Goal: Task Accomplishment & Management: Use online tool/utility

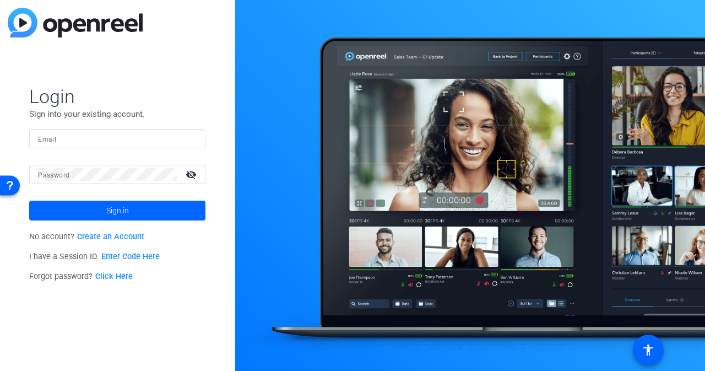
click at [116, 143] on input "Email" at bounding box center [117, 138] width 159 height 13
click at [0, 351] on com-1password-button at bounding box center [0, 371] width 0 height 0
click at [28, 169] on div "Login Sign into your existing account. Email Password visibility_off Sign in No…" at bounding box center [117, 185] width 235 height 371
click at [80, 135] on input "Email" at bounding box center [117, 138] width 159 height 13
type input "jeffgr@spiceworks.com"
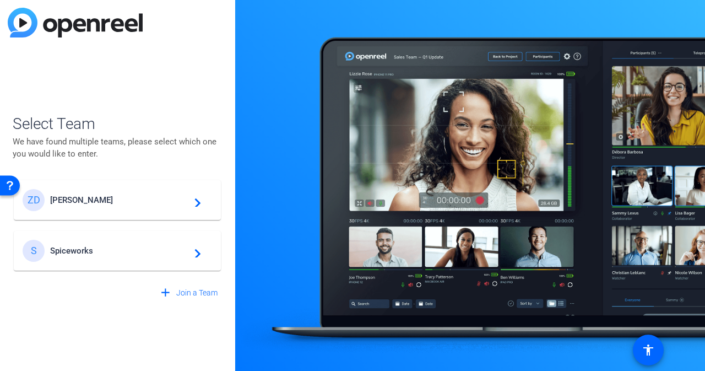
click at [125, 194] on div "ZD Ziff Davis navigate_next" at bounding box center [117, 200] width 189 height 22
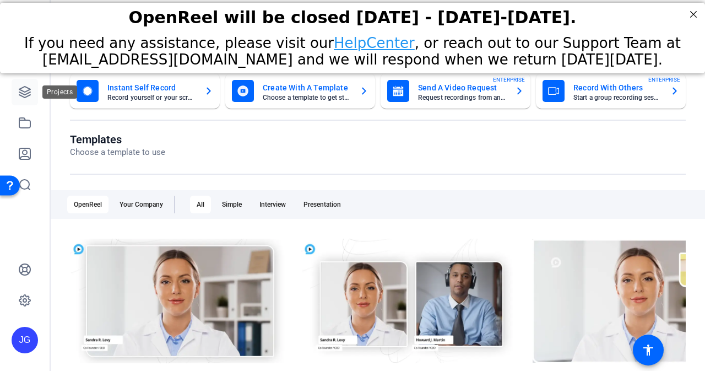
click at [12, 98] on link at bounding box center [25, 92] width 26 height 26
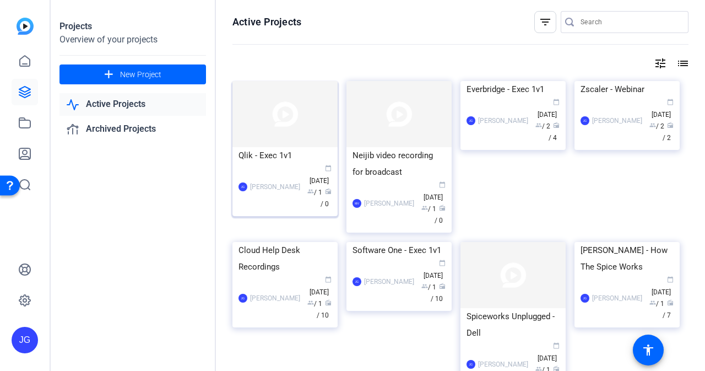
click at [301, 136] on img at bounding box center [284, 114] width 105 height 66
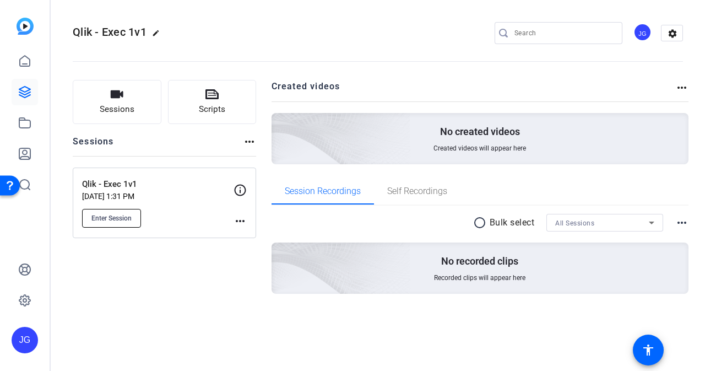
click at [110, 210] on button "Enter Session" at bounding box center [111, 218] width 59 height 19
click at [116, 219] on span "Enter Session" at bounding box center [111, 218] width 40 height 9
click at [23, 93] on icon at bounding box center [24, 91] width 13 height 13
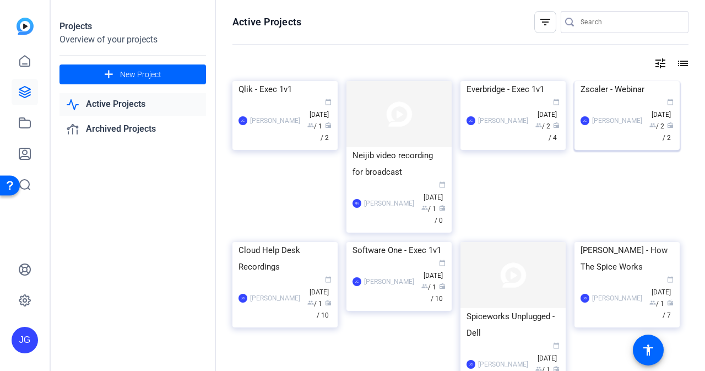
click at [620, 98] on div "Zscaler - Webinar" at bounding box center [627, 89] width 93 height 17
click at [494, 144] on div "JG Jeff Grettler calendar_today Jul 30 group / 2 radio / 4" at bounding box center [513, 121] width 93 height 46
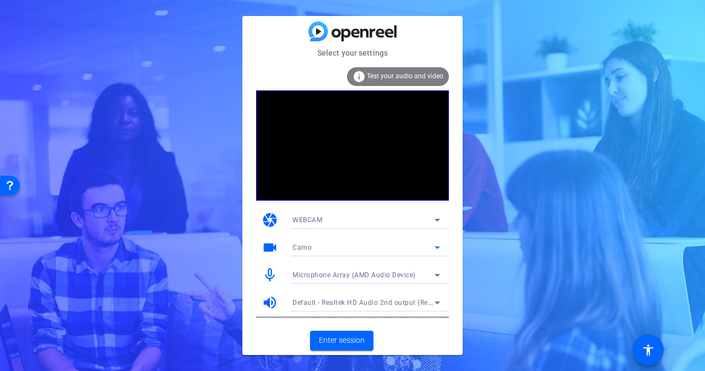
click at [441, 247] on icon at bounding box center [437, 247] width 13 height 13
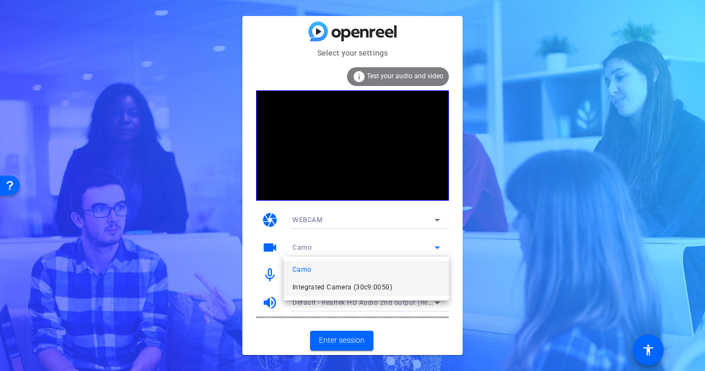
click at [362, 283] on span "Integrated Camera (30c9:0050)" at bounding box center [343, 286] width 100 height 13
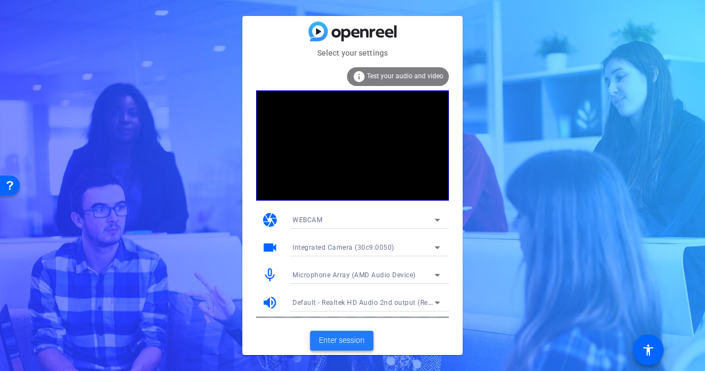
click at [344, 340] on span "Enter session" at bounding box center [342, 340] width 46 height 12
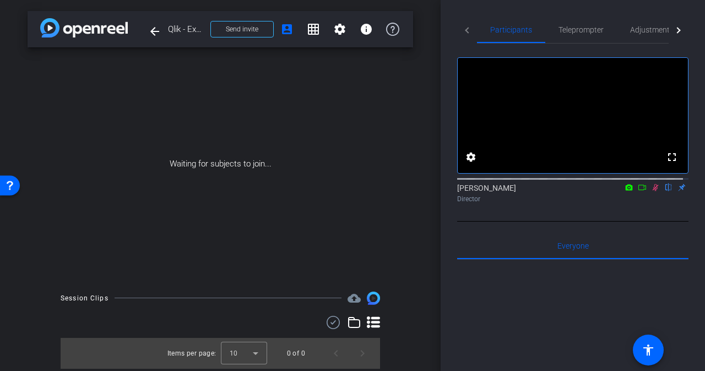
click at [651, 191] on icon at bounding box center [655, 187] width 9 height 8
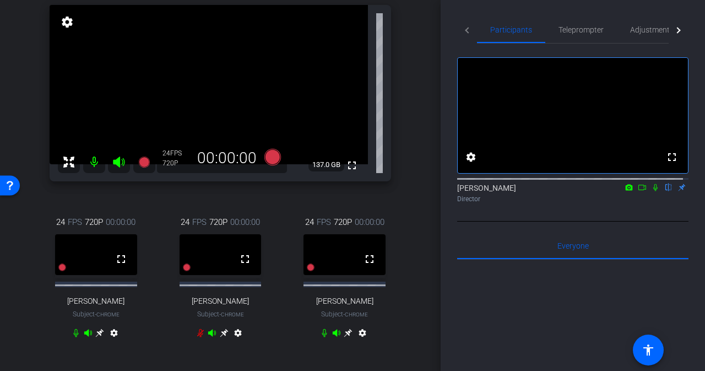
scroll to position [63, 0]
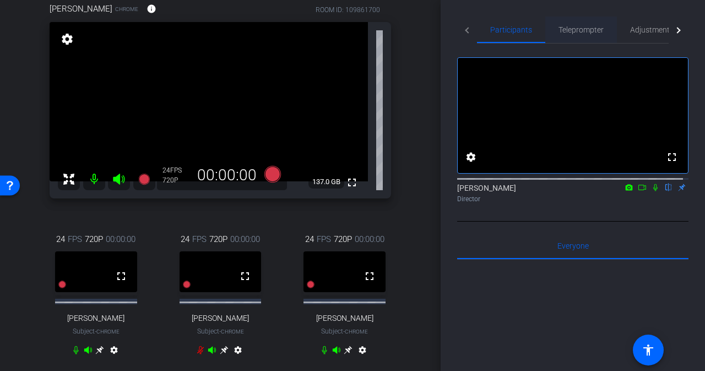
click at [566, 37] on span "Teleprompter" at bounding box center [581, 30] width 45 height 26
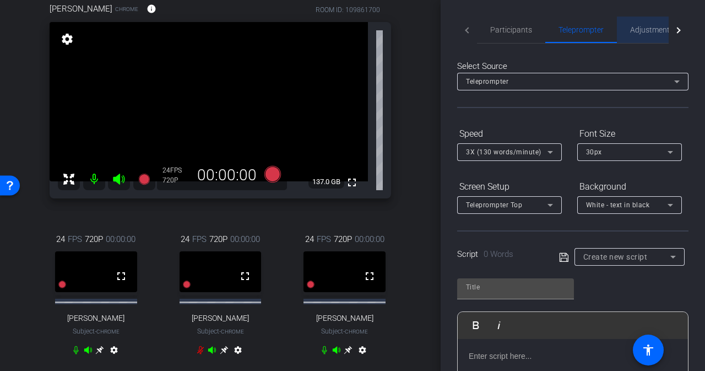
click at [651, 30] on span "Adjustments" at bounding box center [652, 30] width 44 height 8
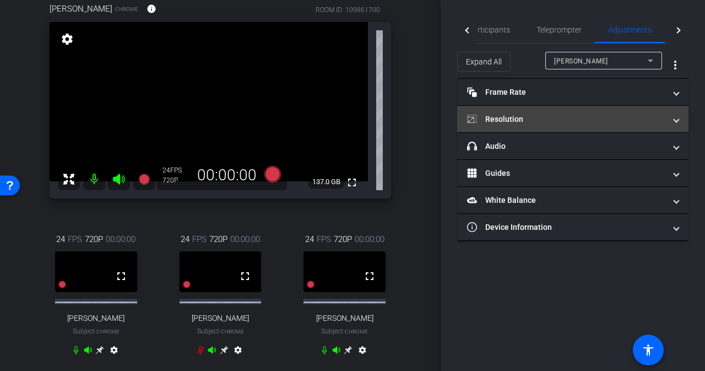
click at [566, 114] on mat-panel-title "Resolution" at bounding box center [566, 119] width 198 height 12
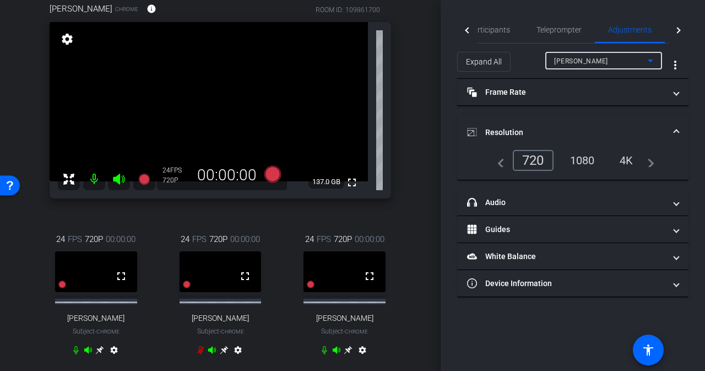
click at [655, 59] on icon at bounding box center [650, 60] width 13 height 13
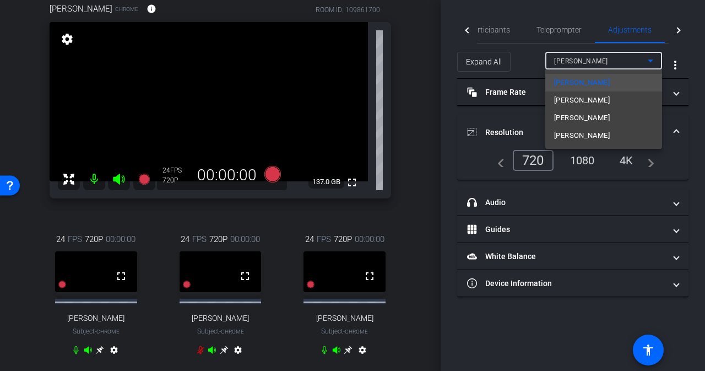
click at [655, 59] on div at bounding box center [352, 185] width 705 height 371
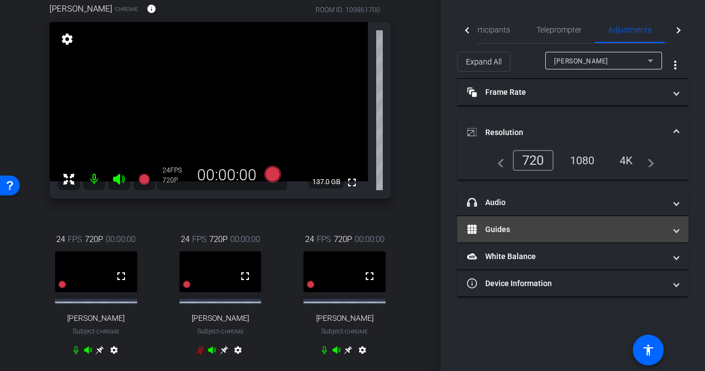
click at [679, 234] on mat-expansion-panel-header "Guides" at bounding box center [572, 229] width 231 height 26
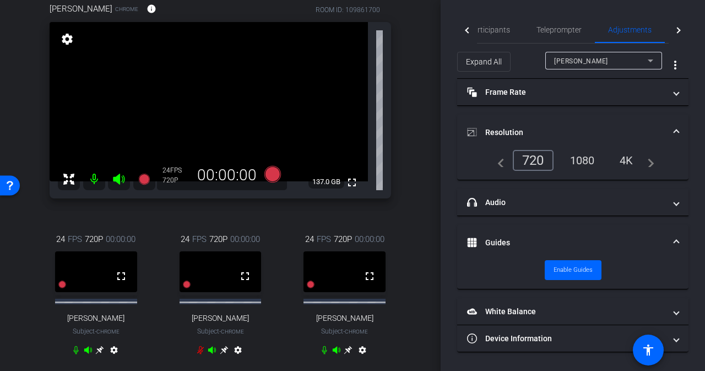
click at [679, 234] on mat-expansion-panel-header "Guides" at bounding box center [572, 242] width 231 height 35
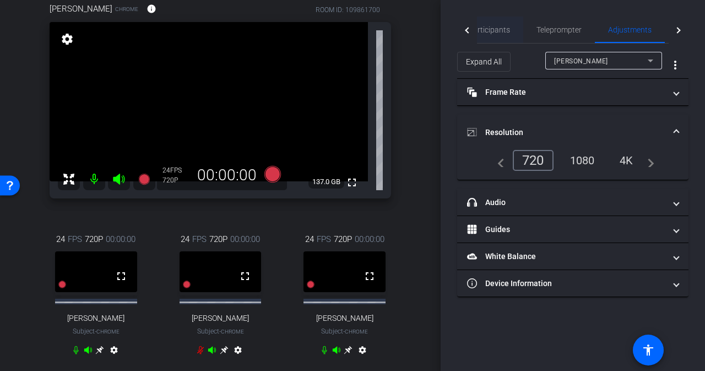
click at [499, 31] on span "Participants" at bounding box center [489, 30] width 42 height 8
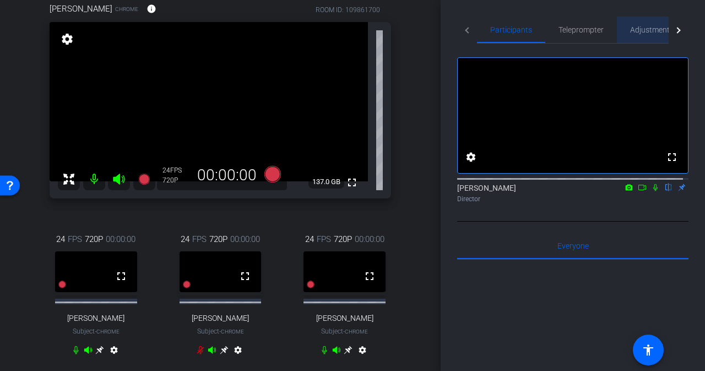
click at [651, 28] on span "Adjustments" at bounding box center [652, 30] width 44 height 8
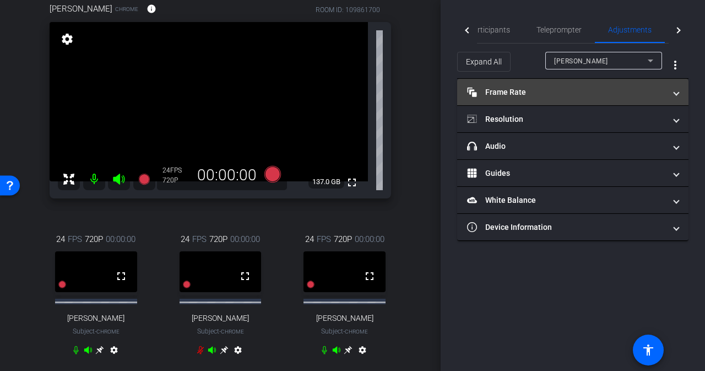
click at [681, 91] on mat-expansion-panel-header "Frame Rate Frame Rate" at bounding box center [572, 92] width 231 height 26
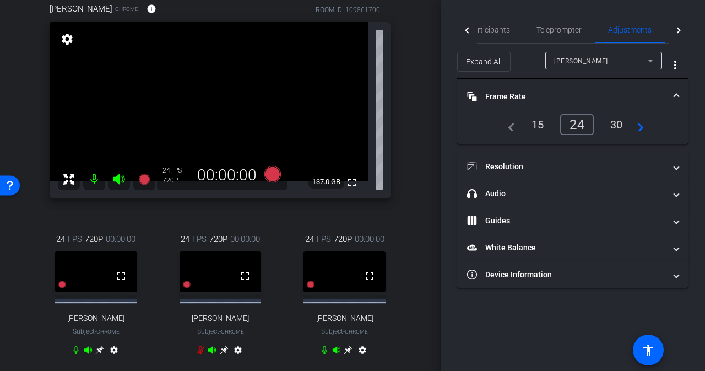
click at [681, 91] on mat-expansion-panel-header "Frame Rate Frame Rate" at bounding box center [572, 96] width 231 height 35
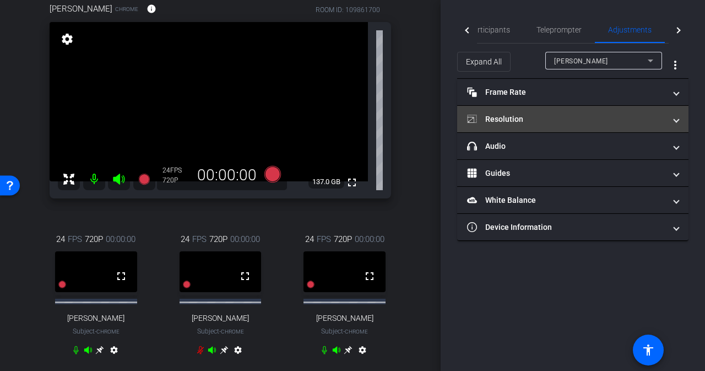
click at [674, 119] on span at bounding box center [676, 119] width 4 height 12
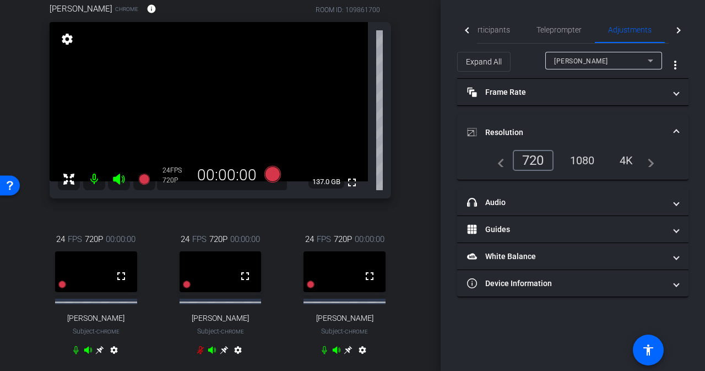
click at [674, 119] on mat-expansion-panel-header "Resolution" at bounding box center [572, 132] width 231 height 35
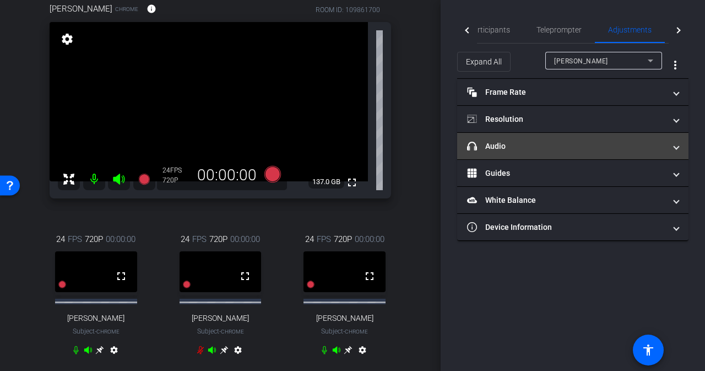
click at [674, 147] on span "headphone icon Audio" at bounding box center [570, 146] width 207 height 12
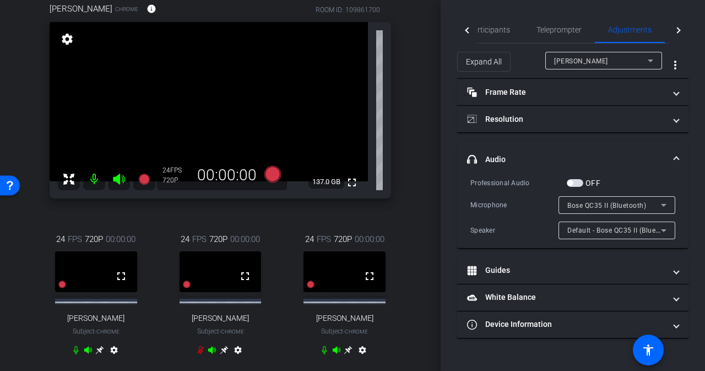
click at [674, 147] on mat-expansion-panel-header "headphone icon Audio" at bounding box center [572, 159] width 231 height 35
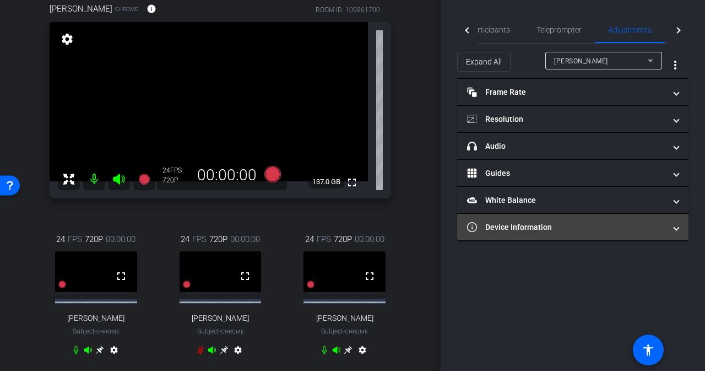
click at [678, 222] on span at bounding box center [676, 227] width 4 height 12
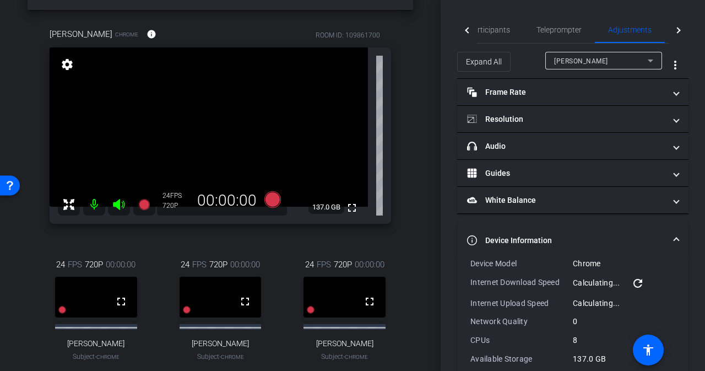
scroll to position [8, 0]
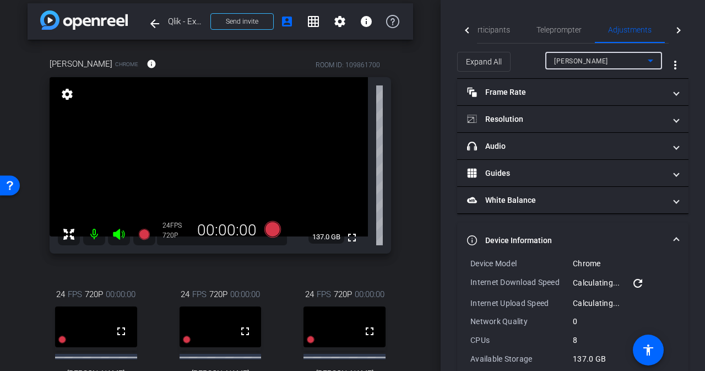
click at [616, 66] on div "[PERSON_NAME]" at bounding box center [601, 61] width 94 height 14
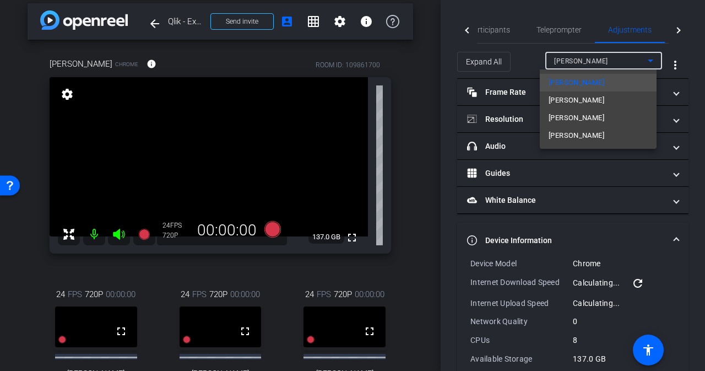
click at [445, 122] on div at bounding box center [352, 185] width 705 height 371
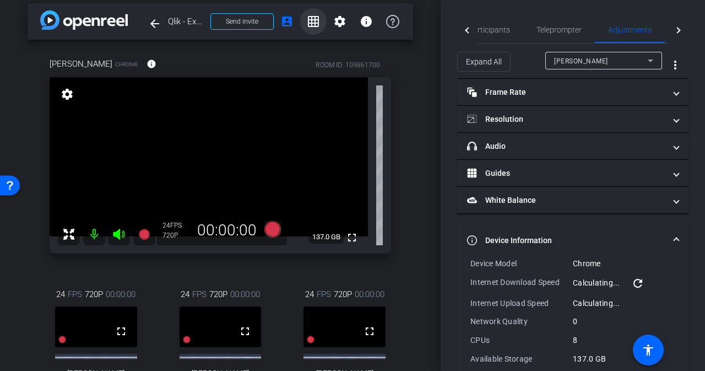
click at [311, 21] on mat-icon "grid_on" at bounding box center [313, 21] width 13 height 13
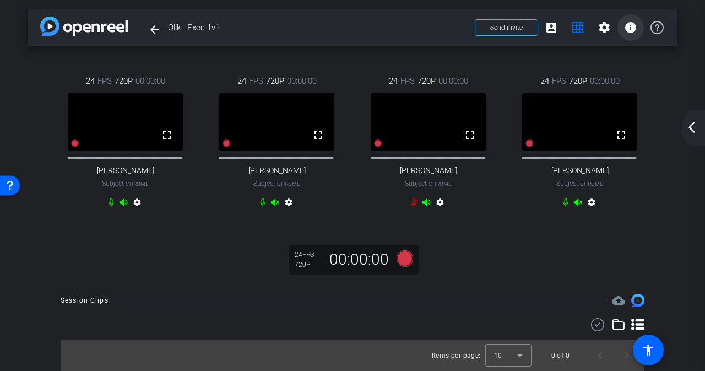
click at [625, 21] on mat-icon "info" at bounding box center [630, 27] width 13 height 13
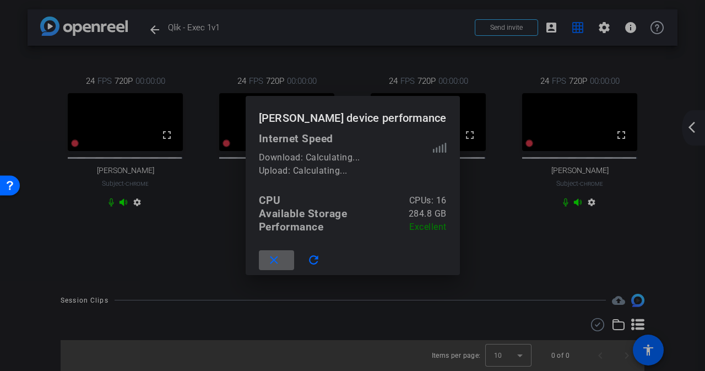
click at [270, 268] on span at bounding box center [276, 260] width 35 height 26
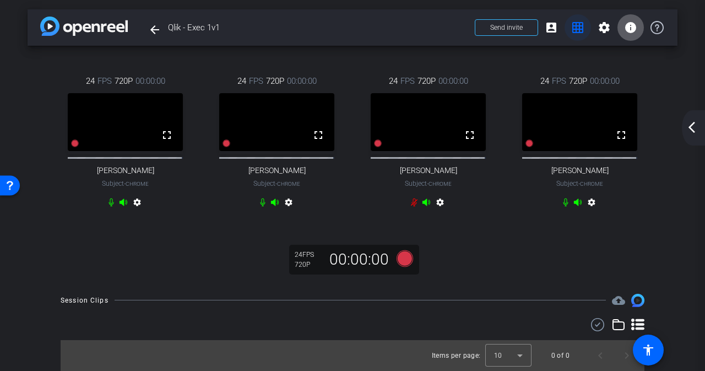
click at [565, 25] on span at bounding box center [578, 27] width 26 height 26
click at [549, 23] on mat-icon "account_box" at bounding box center [551, 27] width 13 height 13
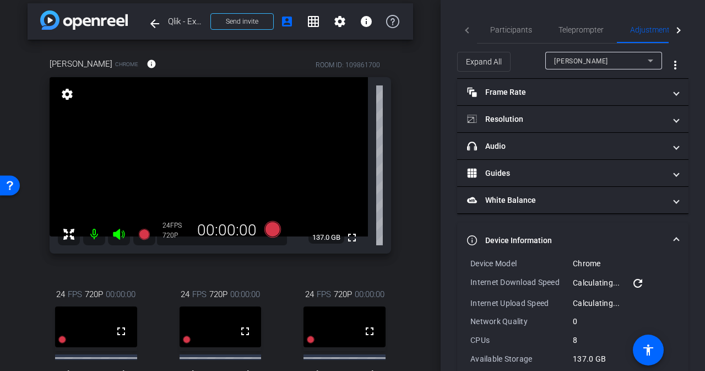
scroll to position [63, 0]
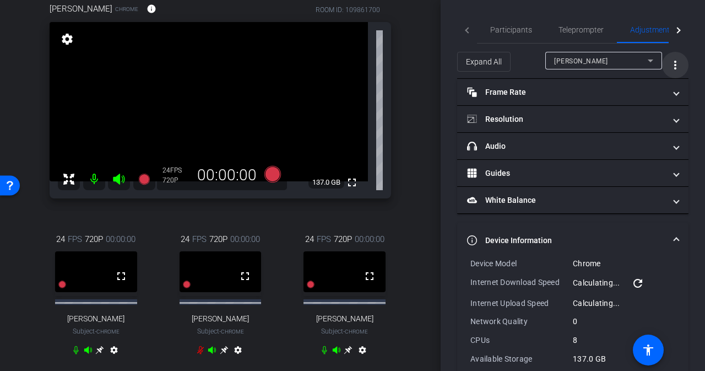
click at [673, 68] on mat-icon "more_vert" at bounding box center [675, 64] width 13 height 13
click at [647, 57] on div at bounding box center [352, 185] width 705 height 371
click at [645, 59] on icon at bounding box center [650, 60] width 13 height 13
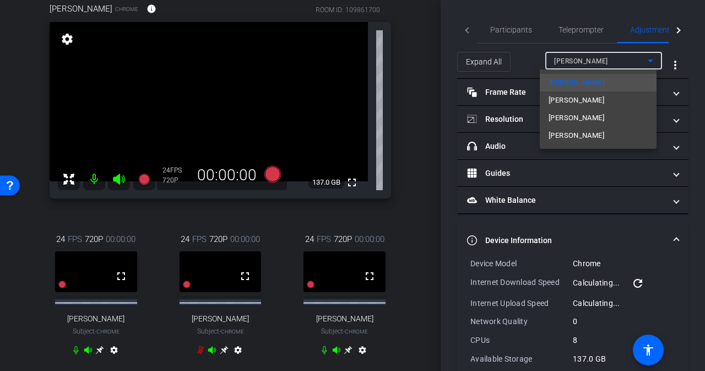
click at [544, 9] on div at bounding box center [352, 185] width 705 height 371
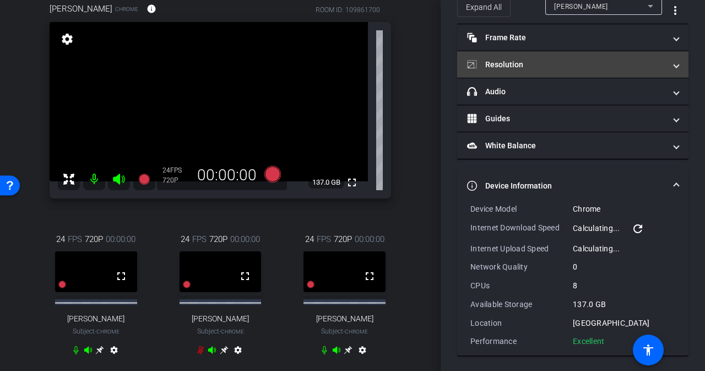
scroll to position [0, 0]
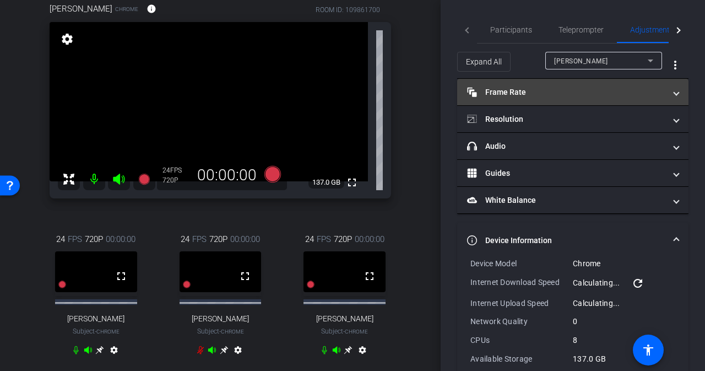
click at [668, 91] on span "Frame Rate Frame Rate" at bounding box center [570, 92] width 207 height 12
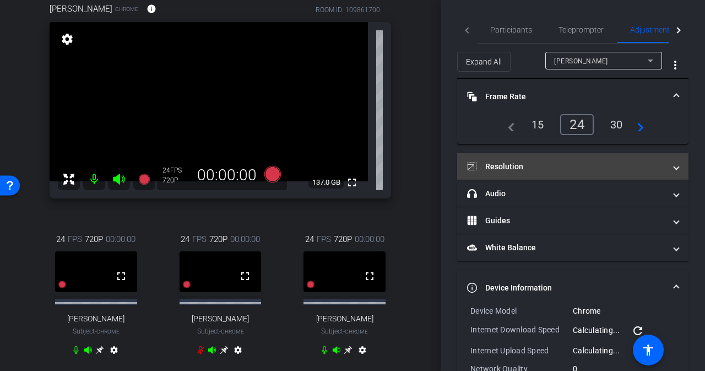
click at [673, 161] on mat-expansion-panel-header "Resolution" at bounding box center [572, 166] width 231 height 26
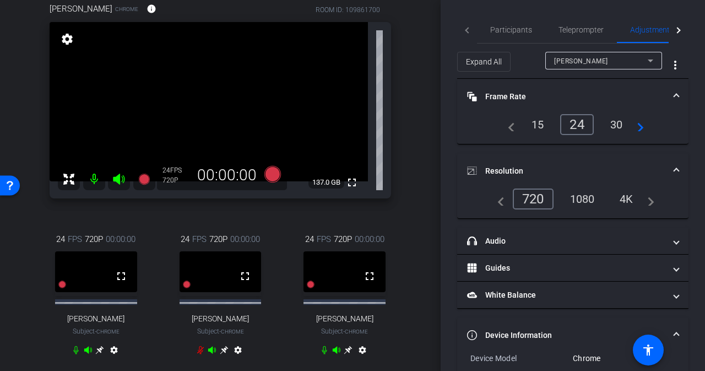
click at [592, 191] on div "1080" at bounding box center [582, 198] width 41 height 19
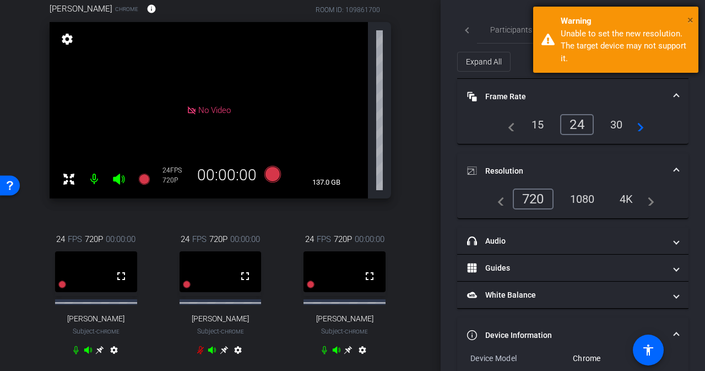
click at [691, 19] on span "×" at bounding box center [690, 19] width 6 height 13
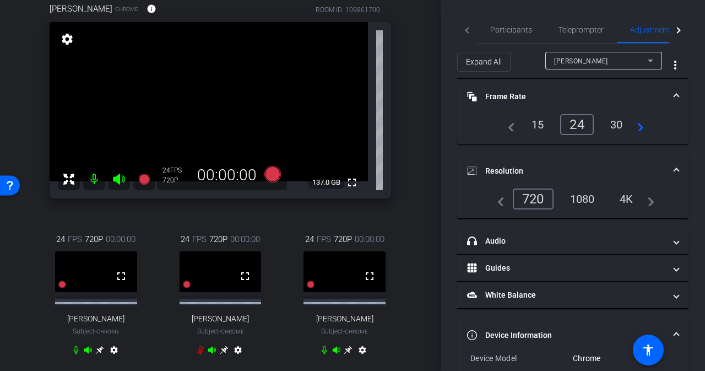
click at [598, 63] on div "[PERSON_NAME]" at bounding box center [601, 61] width 94 height 14
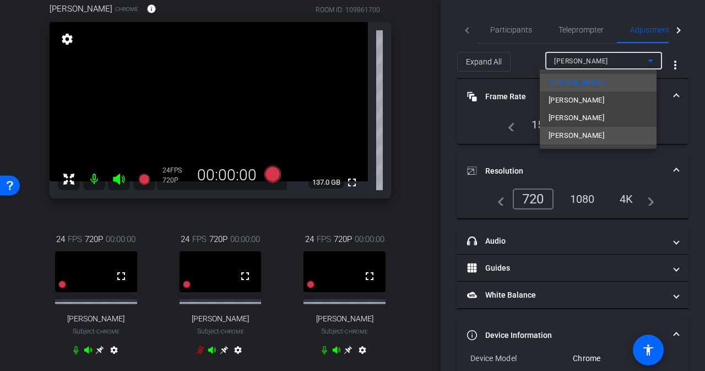
click at [578, 127] on mat-option "[PERSON_NAME]" at bounding box center [598, 136] width 117 height 18
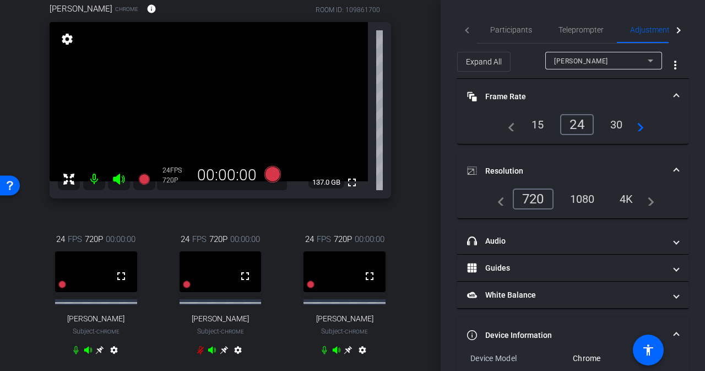
click at [573, 194] on div "1080" at bounding box center [582, 198] width 41 height 19
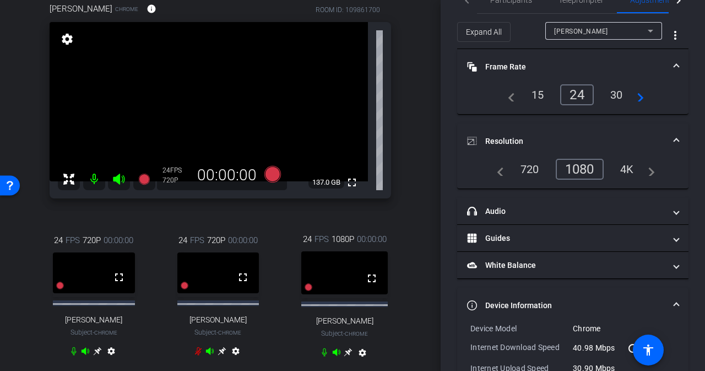
scroll to position [55, 0]
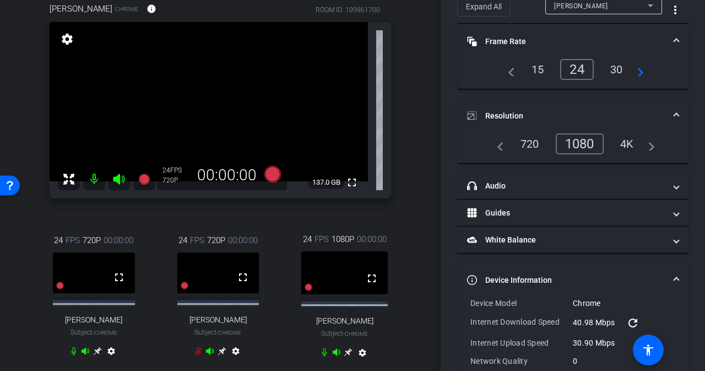
click at [69, 39] on mat-icon "settings" at bounding box center [66, 39] width 15 height 13
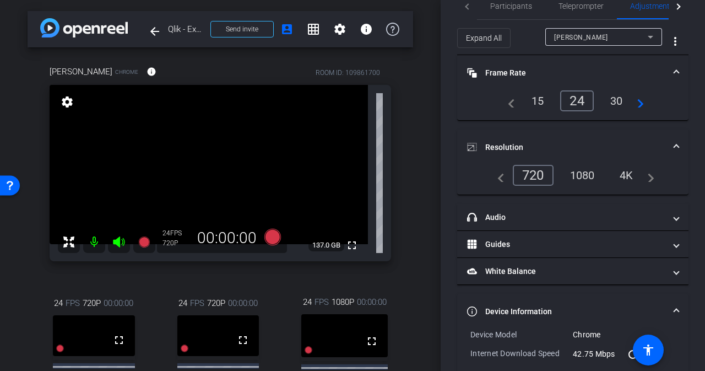
scroll to position [0, 0]
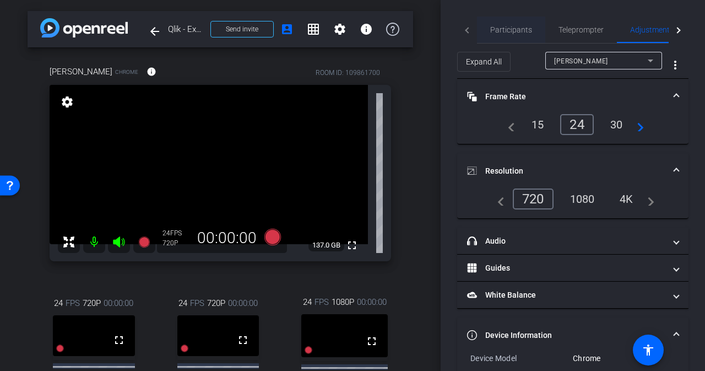
click at [512, 24] on span "Participants" at bounding box center [511, 30] width 42 height 26
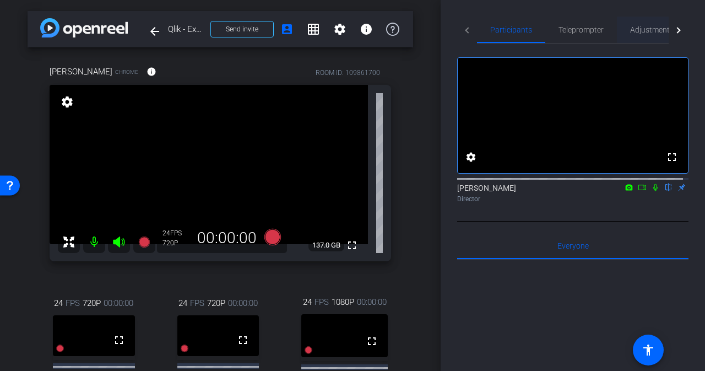
click at [630, 28] on span "Adjustments" at bounding box center [652, 30] width 44 height 8
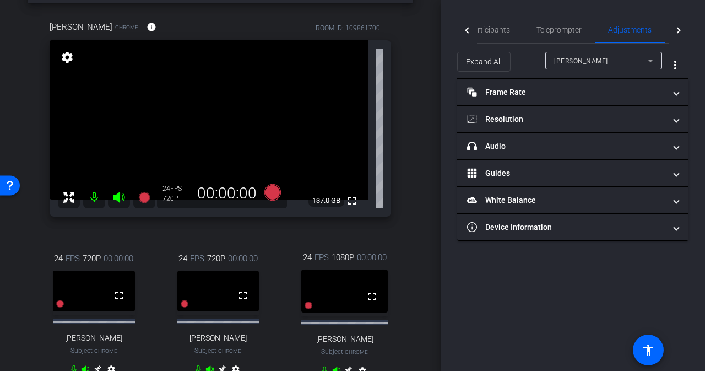
scroll to position [55, 0]
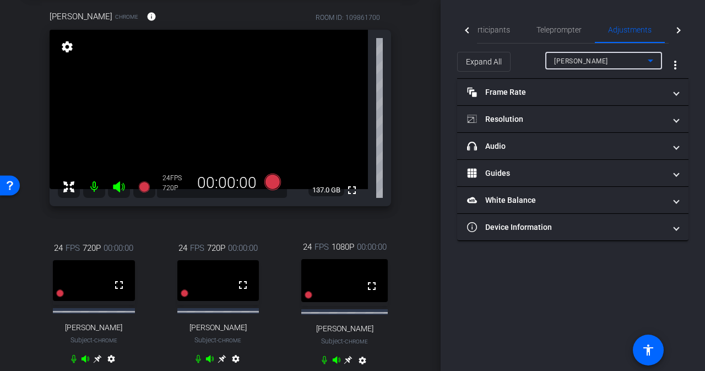
click at [649, 61] on icon at bounding box center [650, 60] width 13 height 13
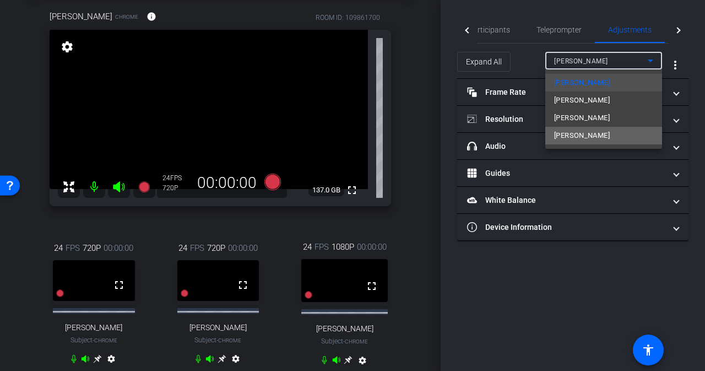
click at [610, 138] on span "[PERSON_NAME]" at bounding box center [582, 135] width 56 height 13
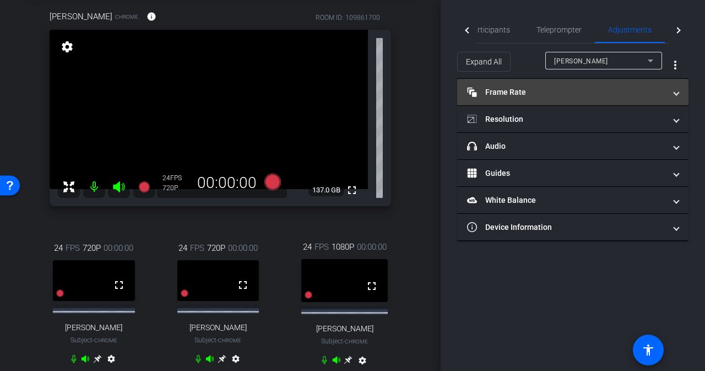
click at [671, 91] on span "Frame Rate Frame Rate" at bounding box center [570, 92] width 207 height 12
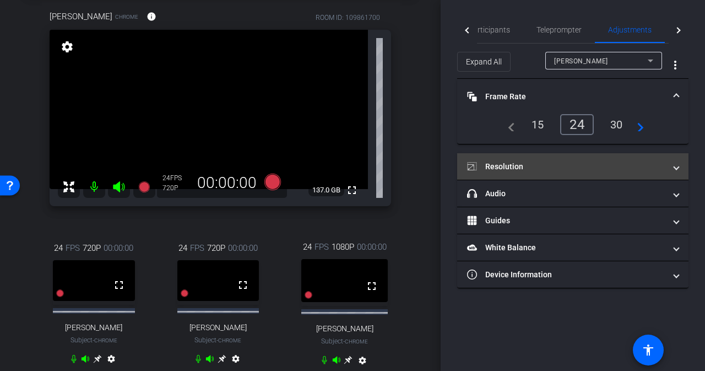
click at [637, 168] on mat-panel-title "Resolution" at bounding box center [566, 167] width 198 height 12
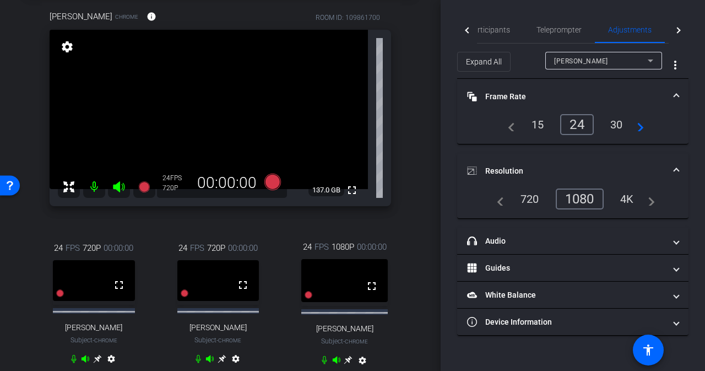
click at [523, 196] on div "720" at bounding box center [529, 198] width 35 height 19
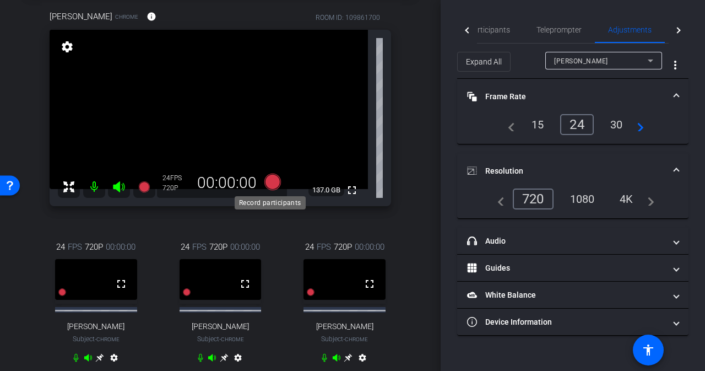
click at [268, 179] on icon at bounding box center [272, 182] width 17 height 17
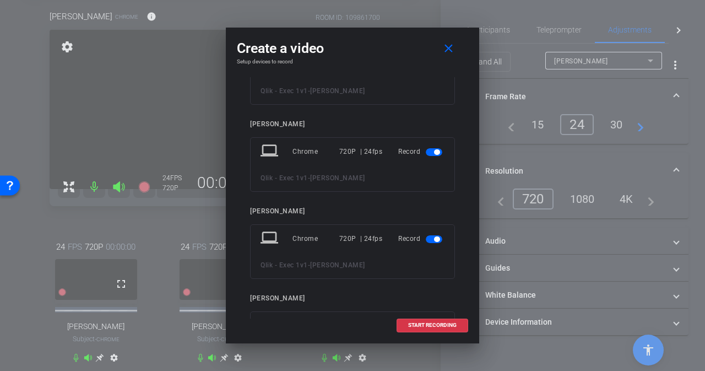
click at [426, 240] on span "button" at bounding box center [434, 239] width 17 height 8
click at [426, 150] on span "button" at bounding box center [434, 152] width 17 height 8
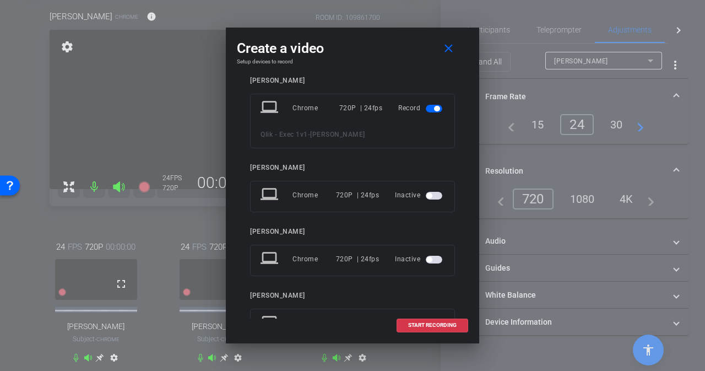
scroll to position [0, 0]
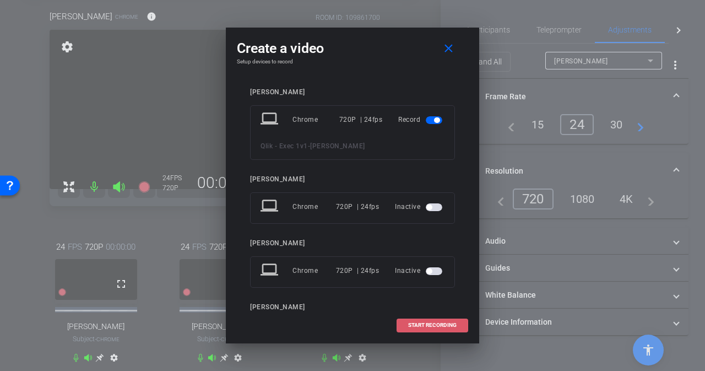
click at [437, 324] on span "START RECORDING" at bounding box center [432, 325] width 48 height 6
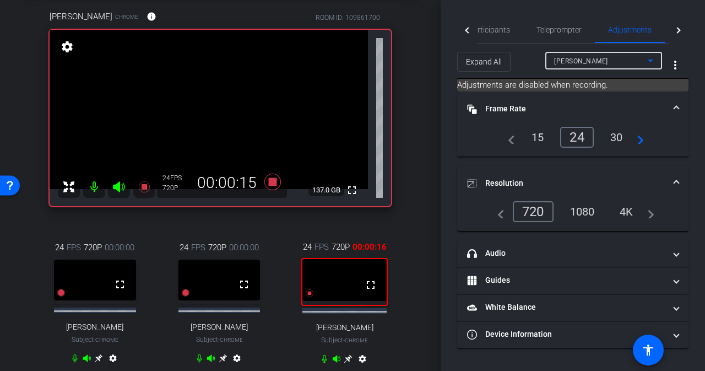
click at [608, 61] on span "[PERSON_NAME]" at bounding box center [581, 61] width 54 height 8
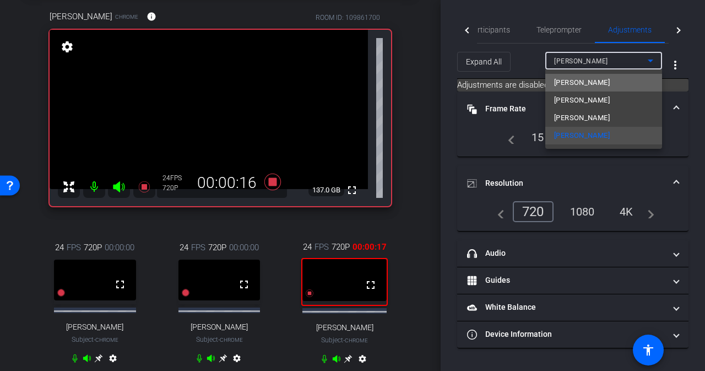
click at [592, 80] on mat-option "[PERSON_NAME]" at bounding box center [603, 83] width 117 height 18
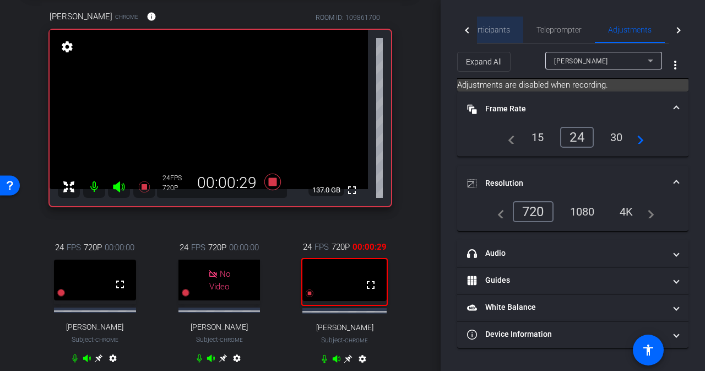
click at [508, 31] on span "Participants" at bounding box center [489, 30] width 42 height 8
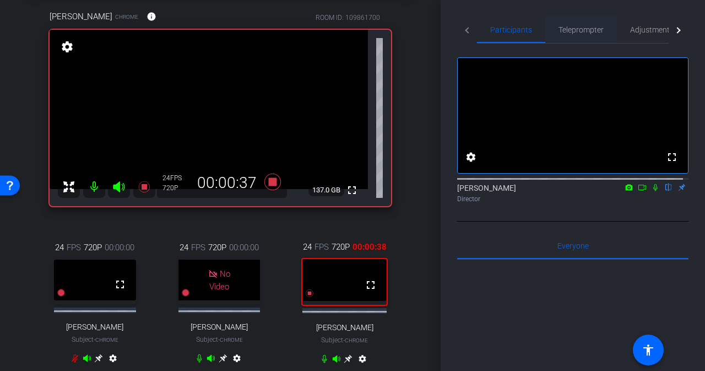
click at [604, 30] on div "Teleprompter" at bounding box center [581, 30] width 72 height 26
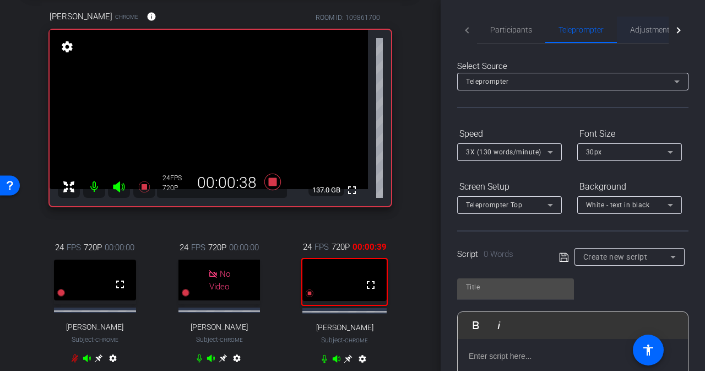
click at [635, 30] on span "Adjustments" at bounding box center [652, 30] width 44 height 8
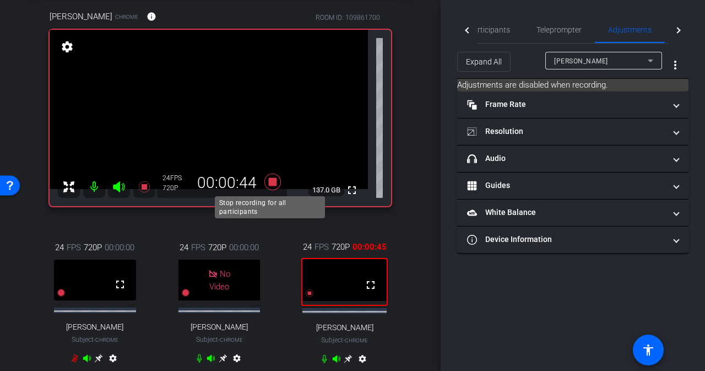
click at [269, 182] on icon at bounding box center [272, 182] width 17 height 17
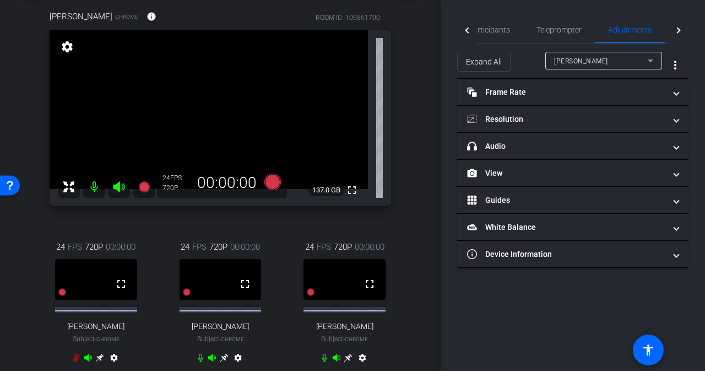
click at [636, 64] on div "[PERSON_NAME]" at bounding box center [601, 61] width 94 height 14
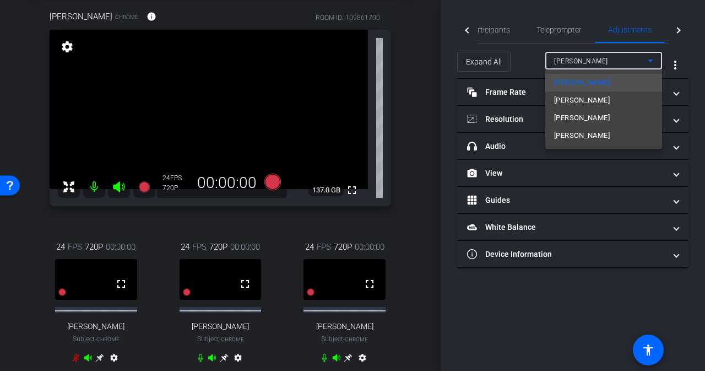
click at [582, 135] on span "[PERSON_NAME]" at bounding box center [582, 135] width 56 height 13
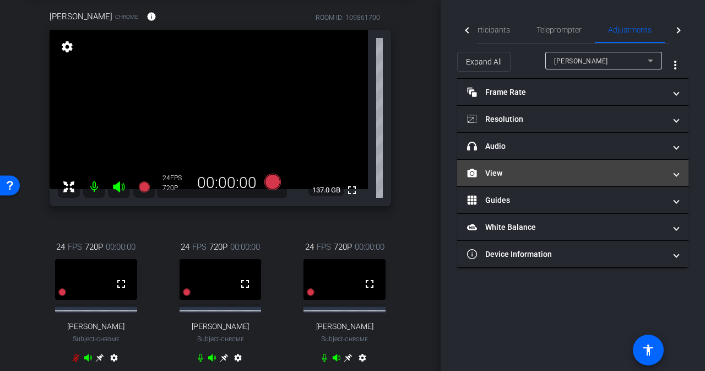
click at [679, 172] on span at bounding box center [676, 173] width 4 height 12
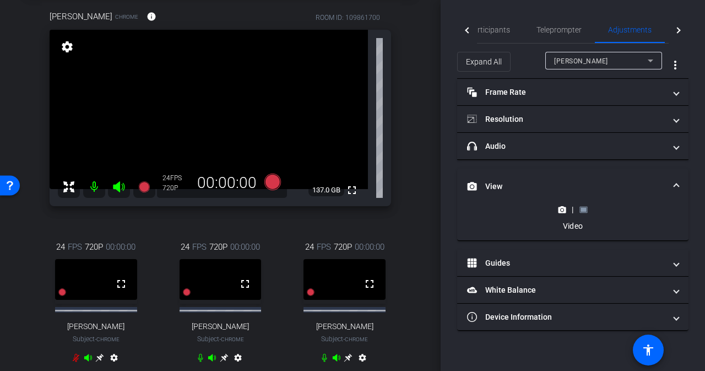
click at [584, 210] on rect at bounding box center [584, 209] width 6 height 4
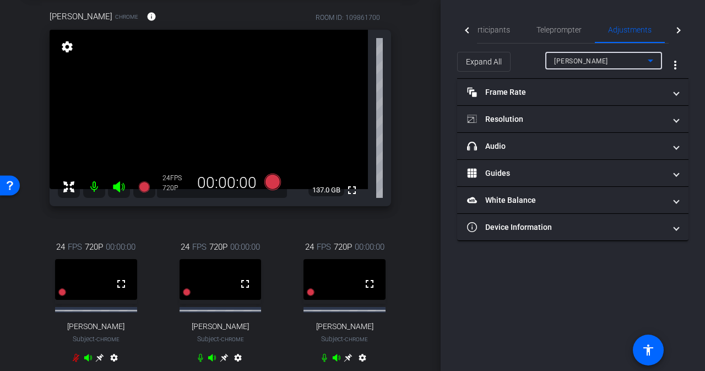
click at [651, 62] on icon at bounding box center [650, 60] width 13 height 13
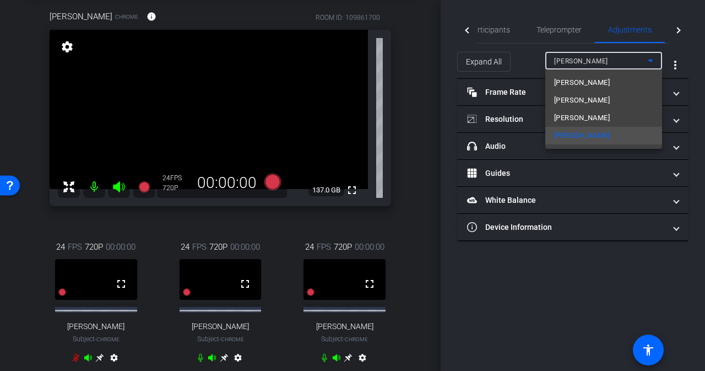
click at [651, 62] on div at bounding box center [352, 185] width 705 height 371
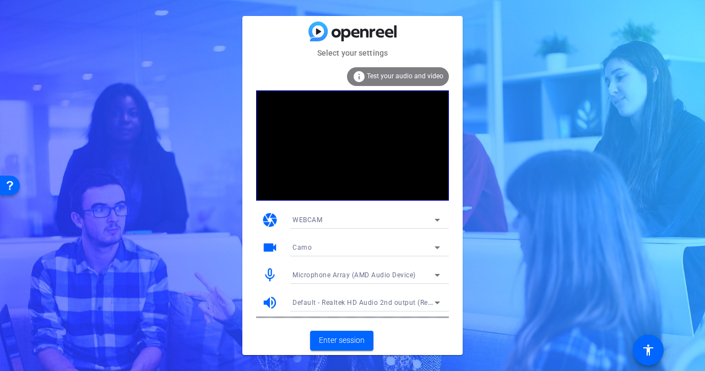
click at [359, 247] on div "Camo" at bounding box center [364, 247] width 142 height 14
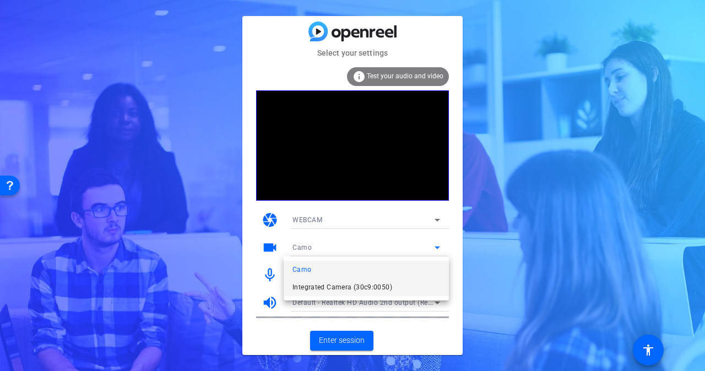
click at [339, 289] on span "Integrated Camera (30c9:0050)" at bounding box center [343, 286] width 100 height 13
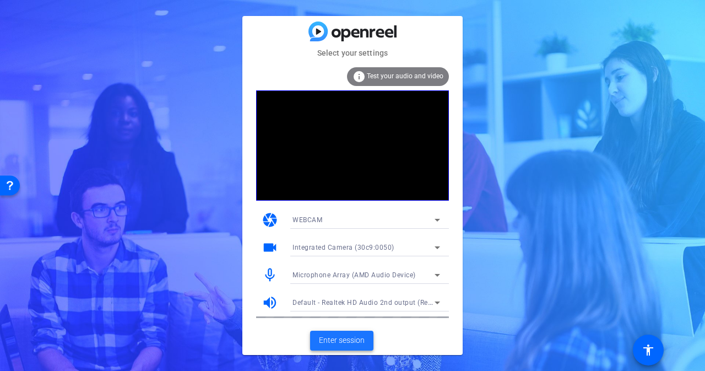
click at [354, 337] on span "Enter session" at bounding box center [342, 340] width 46 height 12
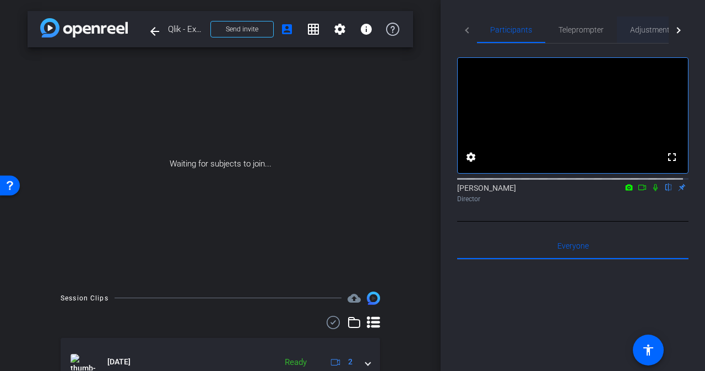
click at [643, 31] on span "Adjustments" at bounding box center [652, 30] width 44 height 8
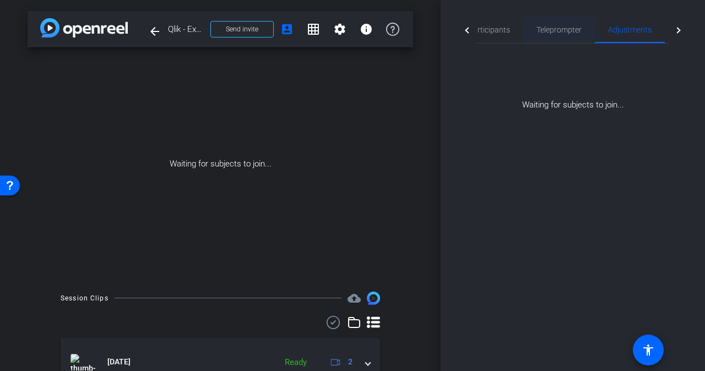
click at [559, 34] on span "Teleprompter" at bounding box center [559, 30] width 45 height 8
